Goal: Transaction & Acquisition: Book appointment/travel/reservation

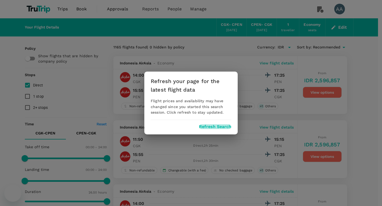
click at [210, 126] on button "Refresh Search" at bounding box center [215, 127] width 32 height 5
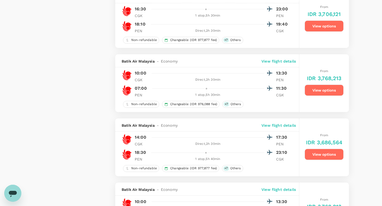
type input "1610"
checkbox input "true"
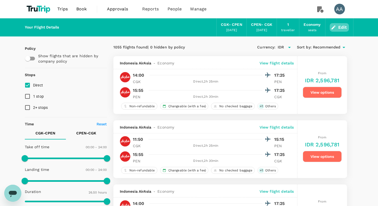
click at [338, 28] on button "Edit" at bounding box center [339, 27] width 19 height 9
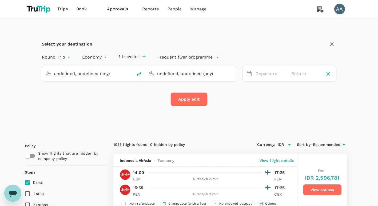
type input "Soekarno-Hatta Intl (CGK)"
type input "Penang, [GEOGRAPHIC_DATA] (any)"
type input "Soekarno-Hatta Intl (CGK)"
type input "Penang, [GEOGRAPHIC_DATA] (any)"
click at [140, 74] on icon "delete" at bounding box center [139, 74] width 5 height 4
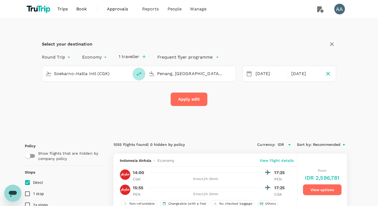
type input "Penang, [GEOGRAPHIC_DATA] (any)"
click at [162, 74] on input "Soekarno-Hatta Intl (CGK)" at bounding box center [190, 74] width 67 height 8
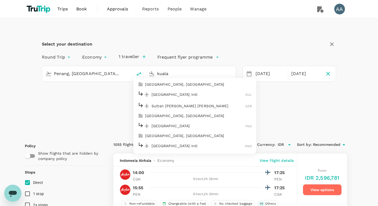
click at [169, 83] on p "[GEOGRAPHIC_DATA], [GEOGRAPHIC_DATA]" at bounding box center [198, 84] width 107 height 5
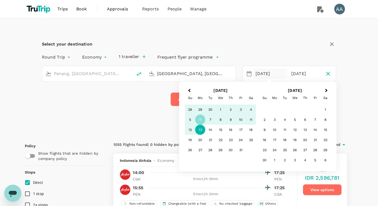
type input "[GEOGRAPHIC_DATA], [GEOGRAPHIC_DATA] (any)"
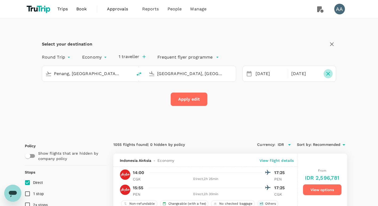
click at [329, 73] on icon "button" at bounding box center [328, 74] width 4 height 4
type input "oneway"
click at [264, 72] on div "[DATE]" at bounding box center [272, 74] width 38 height 10
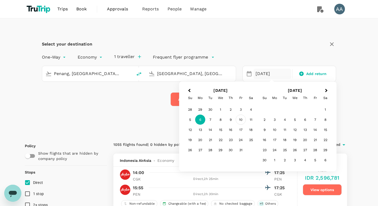
click at [239, 118] on div "10" at bounding box center [241, 120] width 10 height 10
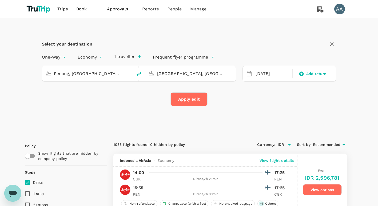
click at [194, 106] on div "Select your destination One-Way oneway Economy economy 1 traveller Frequent fly…" at bounding box center [189, 76] width 329 height 116
click at [188, 98] on button "Apply edit" at bounding box center [188, 100] width 37 height 14
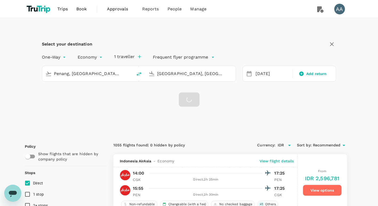
checkbox input "false"
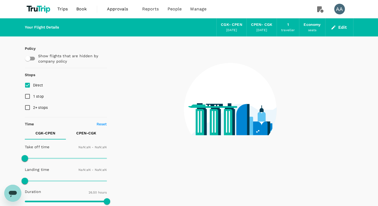
checkbox input "false"
type input "1440"
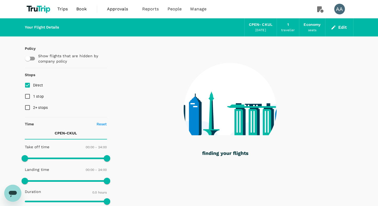
type input "940"
checkbox input "true"
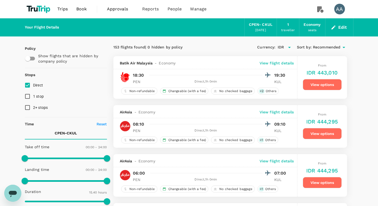
click at [318, 86] on button "View options" at bounding box center [322, 84] width 39 height 11
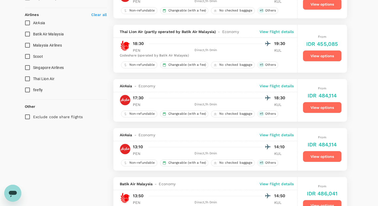
scroll to position [323, 0]
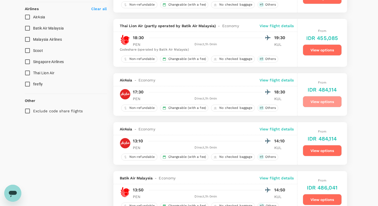
click at [313, 101] on button "View options" at bounding box center [322, 101] width 39 height 11
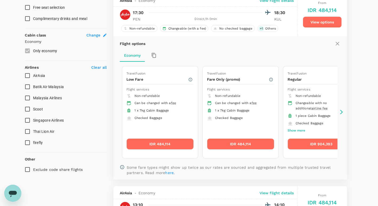
scroll to position [258, 0]
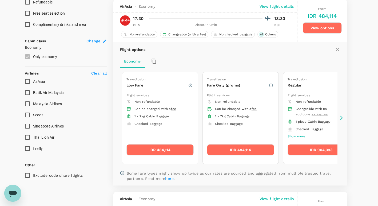
click at [338, 117] on div "Travelfusion Low Fare Flight services Non-refundable Can be changed with a fee …" at bounding box center [230, 118] width 221 height 97
click at [339, 117] on icon at bounding box center [341, 118] width 5 height 5
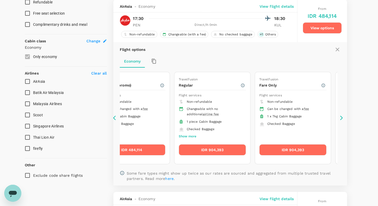
click at [339, 117] on icon at bounding box center [341, 118] width 5 height 5
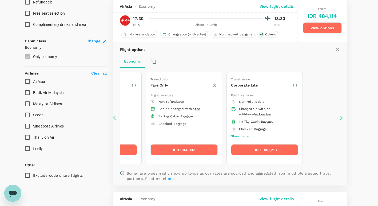
click at [114, 118] on icon at bounding box center [115, 118] width 5 height 5
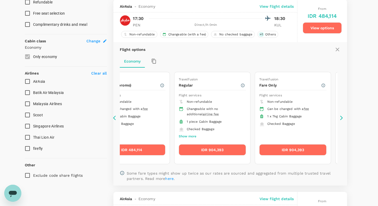
click at [114, 118] on icon at bounding box center [115, 118] width 5 height 5
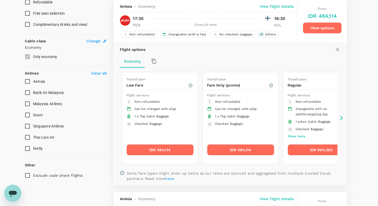
click at [114, 118] on icon at bounding box center [115, 118] width 5 height 5
click at [150, 147] on button "IDR 484,114" at bounding box center [159, 150] width 67 height 11
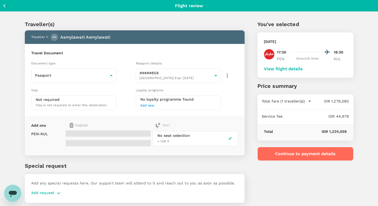
click at [102, 132] on span at bounding box center [108, 134] width 85 height 6
click at [88, 131] on span at bounding box center [108, 134] width 85 height 6
click at [88, 132] on span at bounding box center [108, 134] width 85 height 6
click at [87, 133] on span at bounding box center [108, 134] width 85 height 6
click at [74, 133] on span at bounding box center [108, 134] width 85 height 6
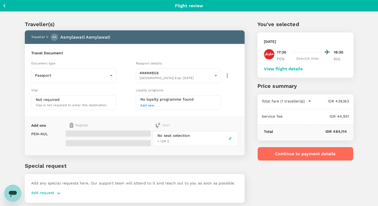
click at [74, 133] on span at bounding box center [108, 134] width 85 height 6
click at [88, 133] on span at bounding box center [108, 134] width 85 height 6
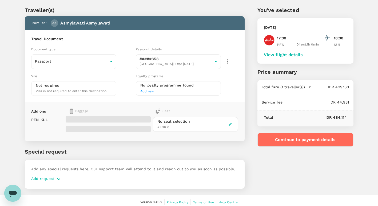
scroll to position [17, 0]
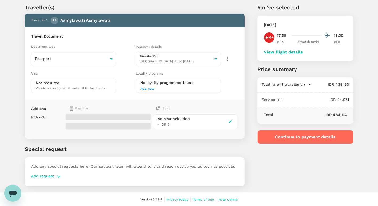
click at [59, 176] on icon "button" at bounding box center [58, 177] width 3 height 2
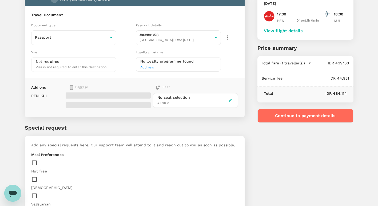
scroll to position [0, 0]
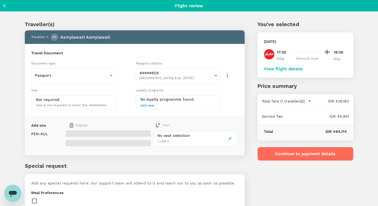
click at [69, 133] on span at bounding box center [108, 134] width 85 height 6
click at [69, 136] on span at bounding box center [108, 134] width 85 height 6
click at [165, 140] on span "+ IDR 0" at bounding box center [163, 142] width 12 height 4
click at [164, 135] on div "No seat selection" at bounding box center [173, 136] width 33 height 6
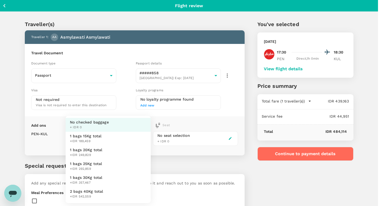
click at [72, 138] on body "Back to flight results Flight review Traveller(s) Traveller 1 : AA Asmylawati A…" at bounding box center [191, 194] width 382 height 388
click at [78, 149] on span "1 bags 20Kg total" at bounding box center [86, 150] width 33 height 5
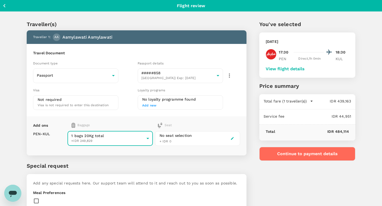
type input "2 - 249829"
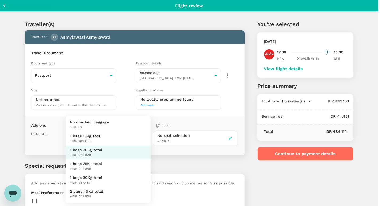
click at [132, 138] on body "Back to flight results Flight review Traveller(s) Traveller 1 : AA Asmylawati A…" at bounding box center [191, 194] width 382 height 388
click at [99, 128] on span "+ IDR 0" at bounding box center [89, 127] width 39 height 5
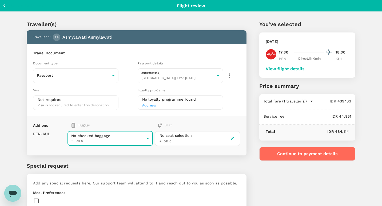
click at [91, 138] on body "Back to flight results Flight review Traveller(s) Traveller 1 : AA Asmylawati A…" at bounding box center [191, 194] width 382 height 388
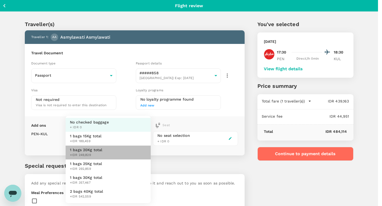
click at [81, 150] on span "1 bags 20Kg total" at bounding box center [86, 150] width 33 height 5
type input "2 - 249829"
